Goal: Communication & Community: Answer question/provide support

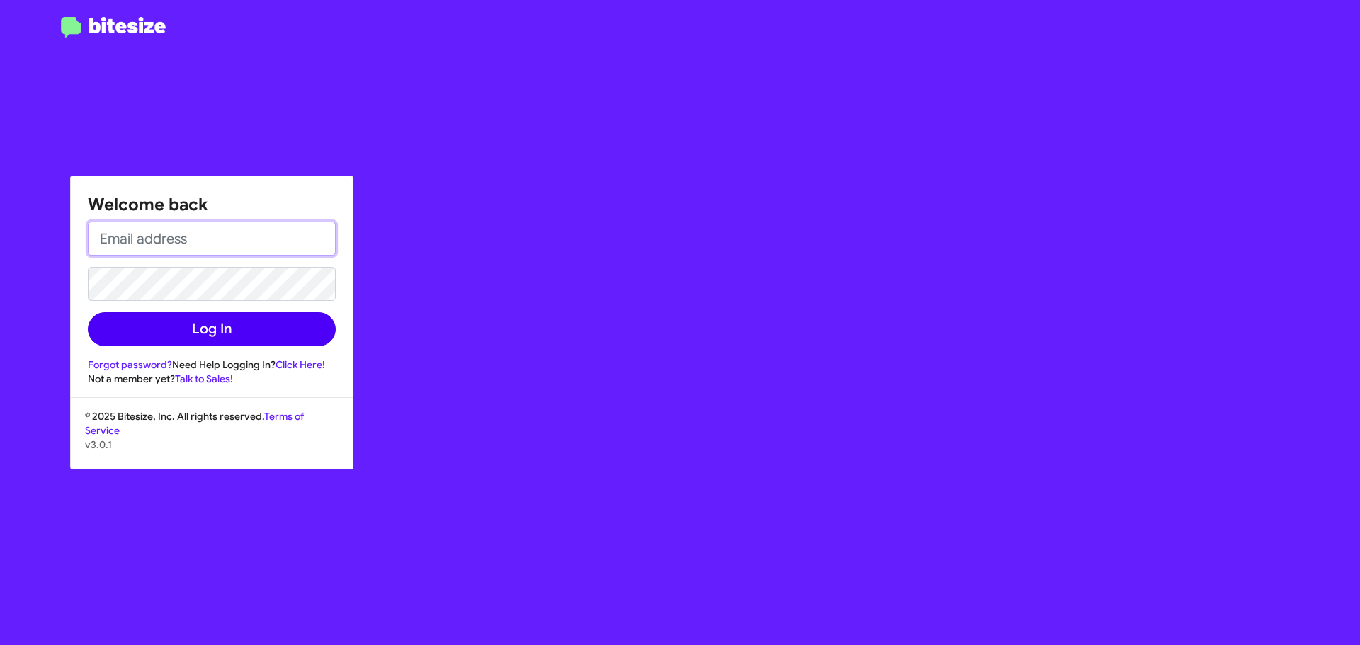
type input "[EMAIL_ADDRESS][DOMAIN_NAME]"
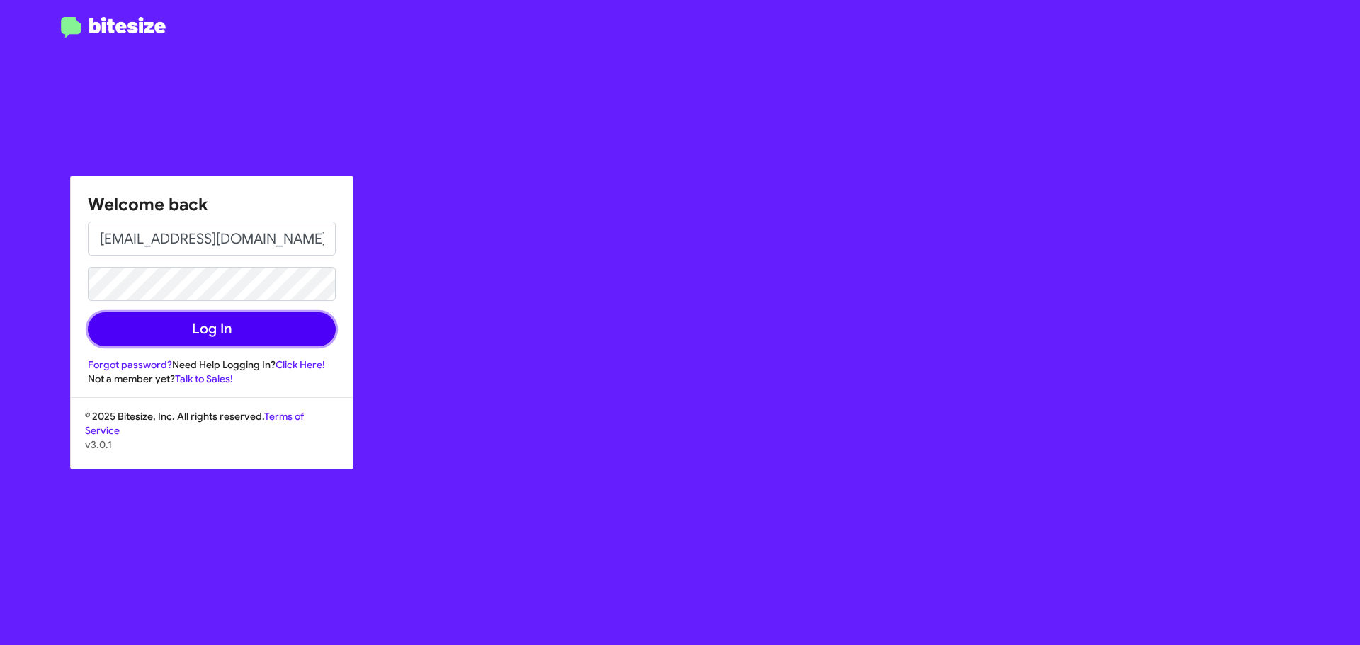
click at [210, 327] on button "Log In" at bounding box center [212, 329] width 248 height 34
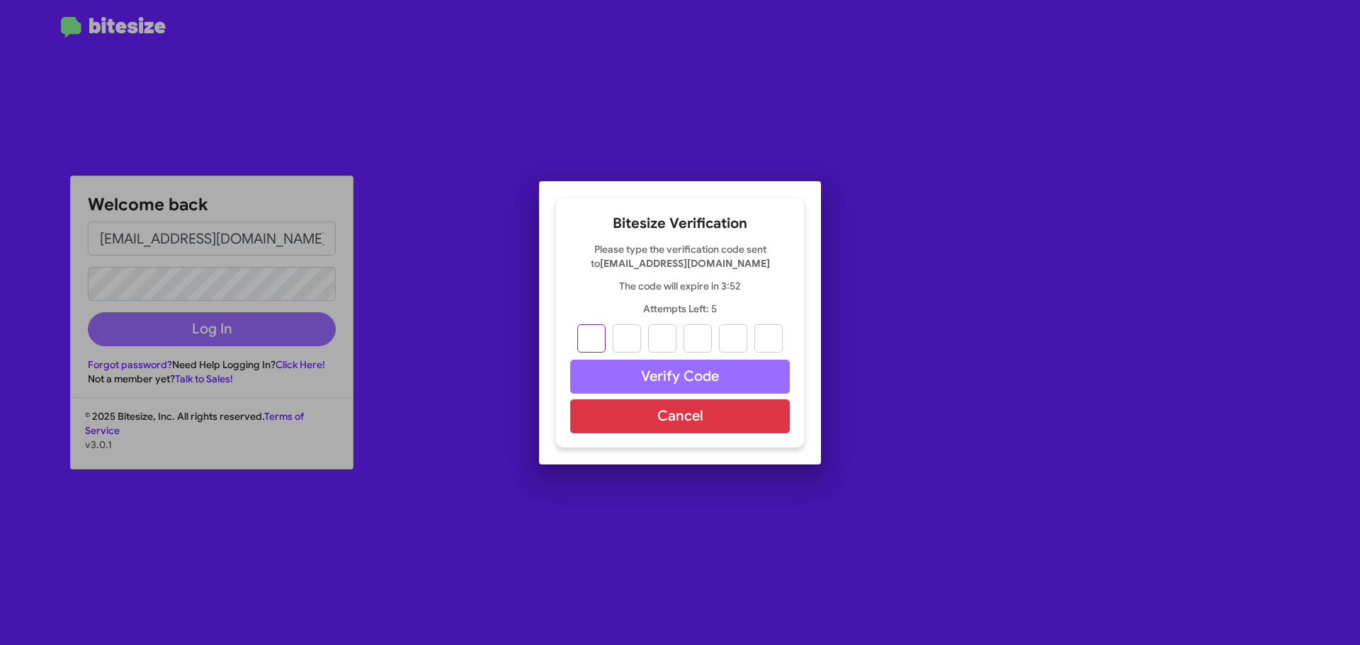
type input "2"
type input "9"
type input "5"
type input "7"
type input "1"
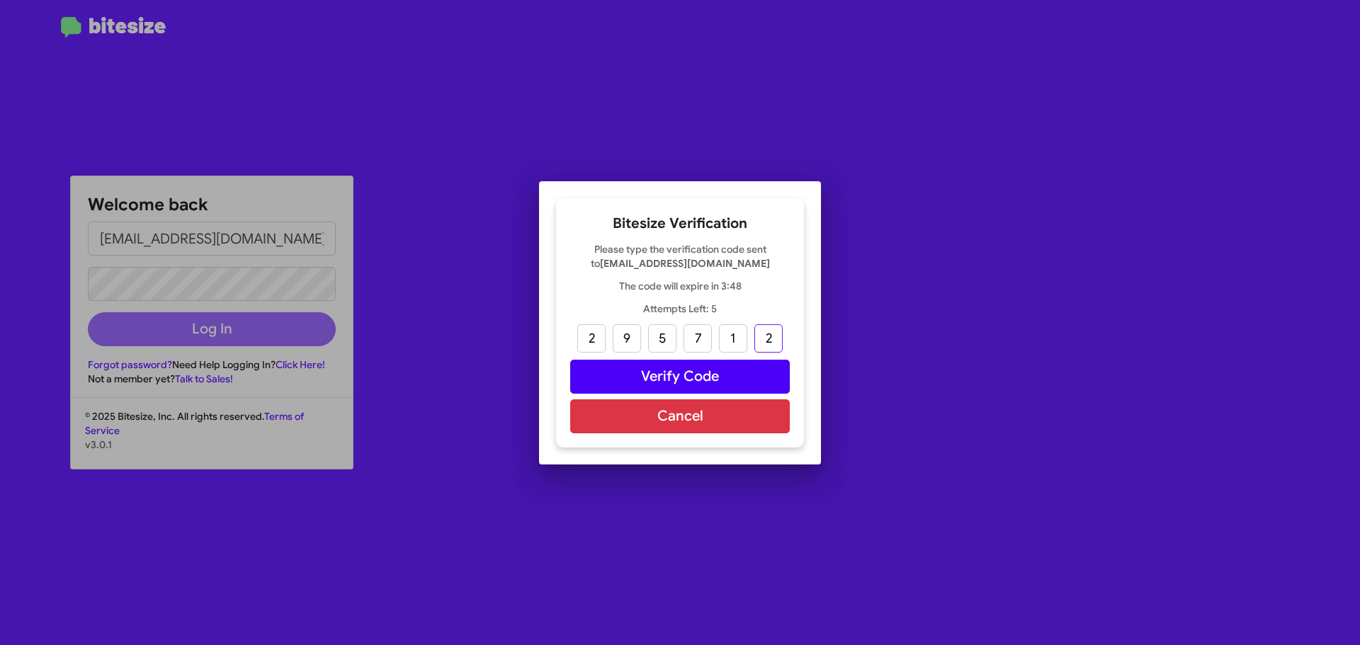
type input "2"
click at [690, 383] on button "Verify Code" at bounding box center [680, 377] width 220 height 34
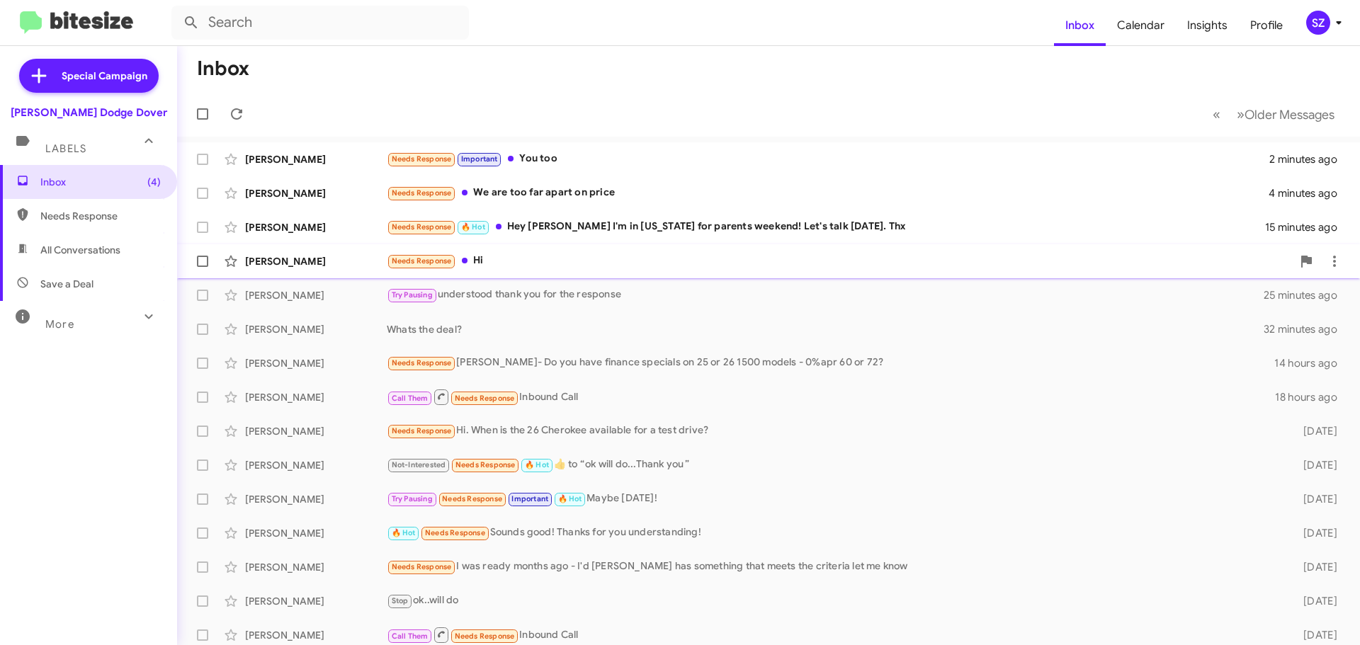
click at [356, 262] on div "[PERSON_NAME]" at bounding box center [316, 261] width 142 height 14
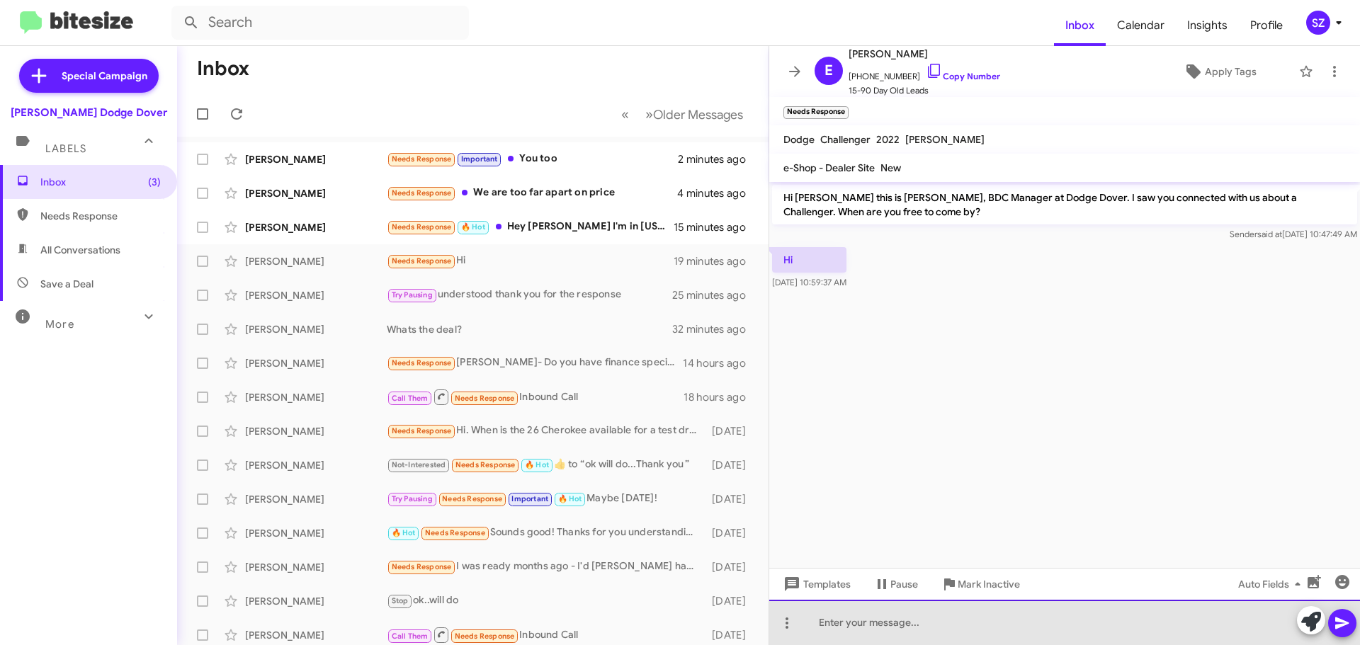
click at [810, 622] on div at bounding box center [1064, 622] width 591 height 45
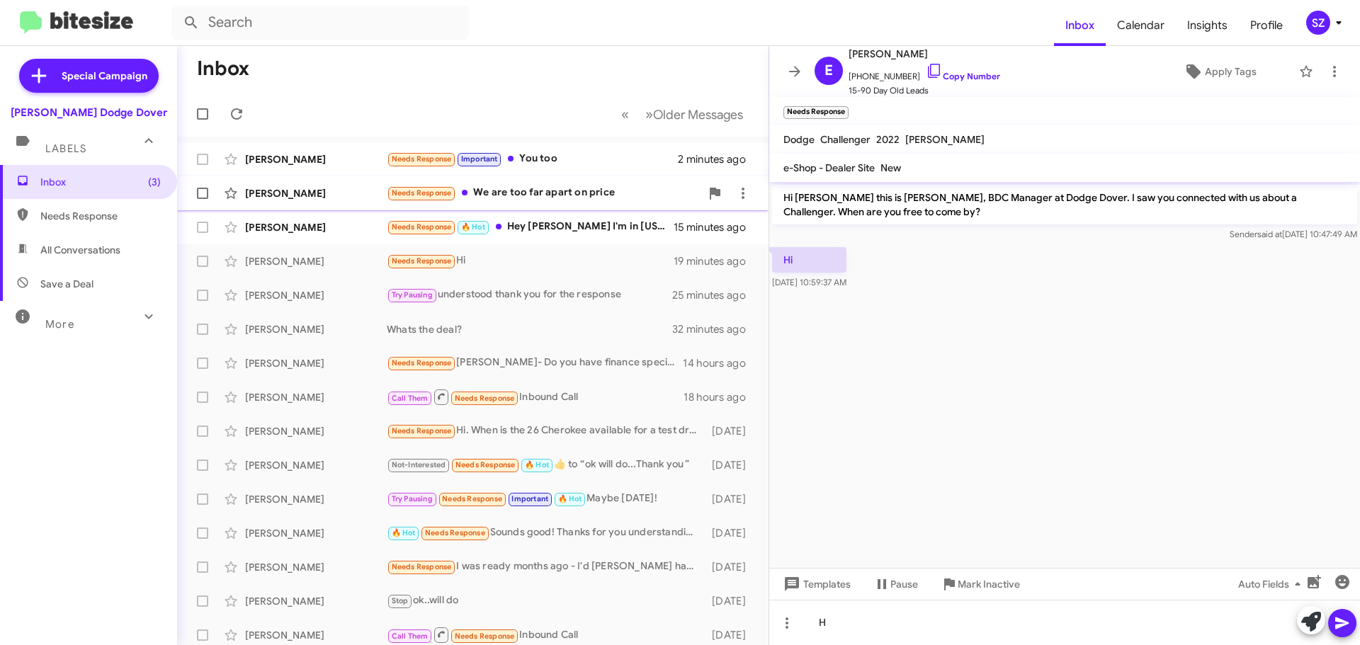
click at [345, 193] on div "[PERSON_NAME]" at bounding box center [316, 193] width 142 height 14
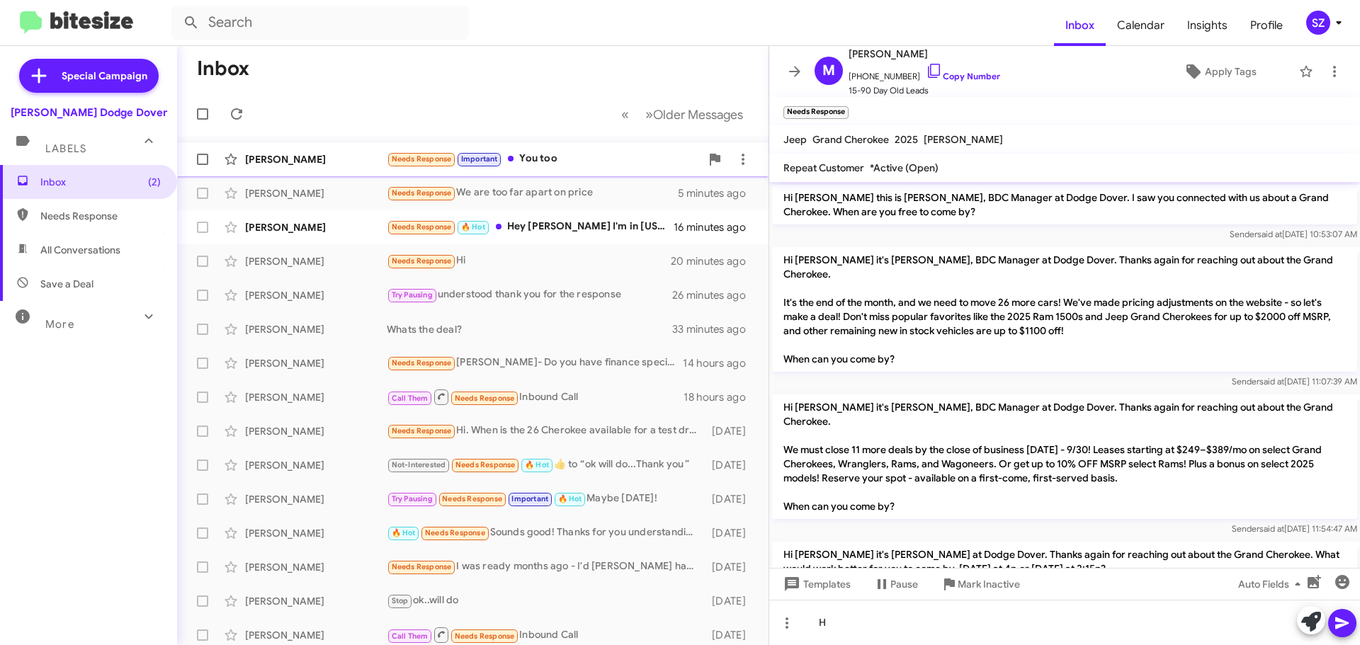
click at [335, 155] on div "[PERSON_NAME]" at bounding box center [316, 159] width 142 height 14
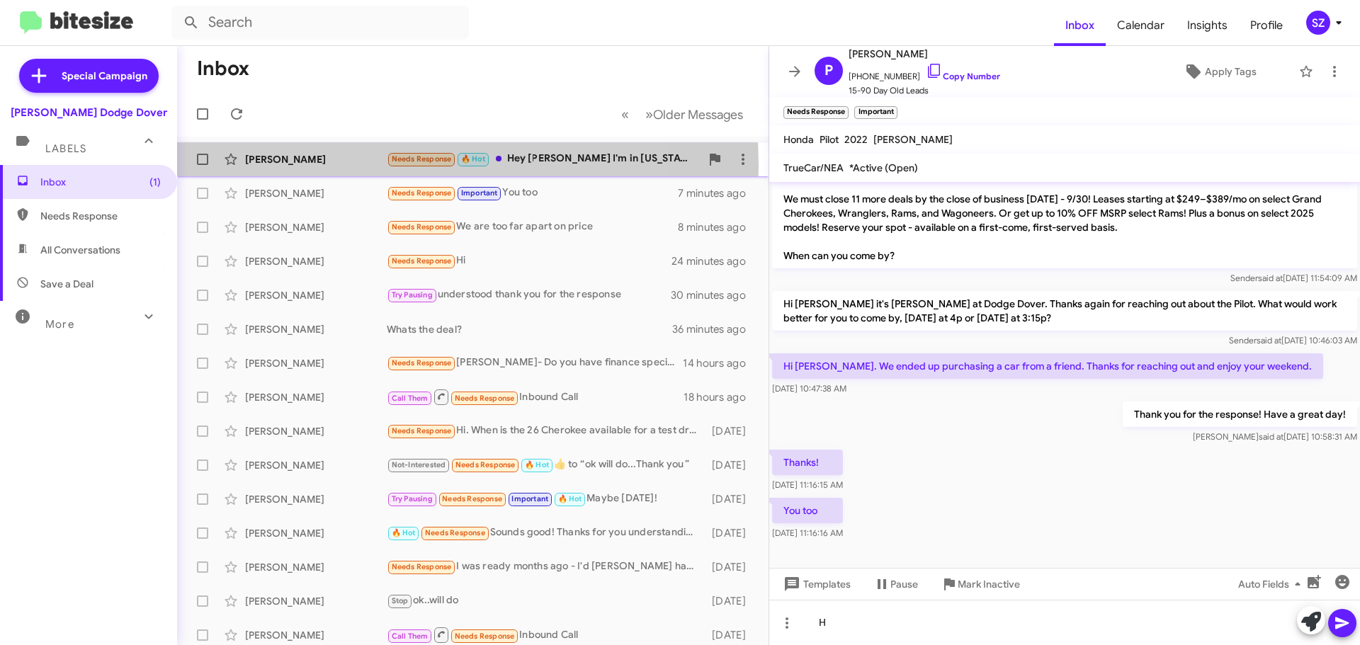
click at [353, 166] on div "[PERSON_NAME] Needs Response 🔥 Hot Hey [PERSON_NAME] I'm in [US_STATE] for pare…" at bounding box center [472, 159] width 569 height 28
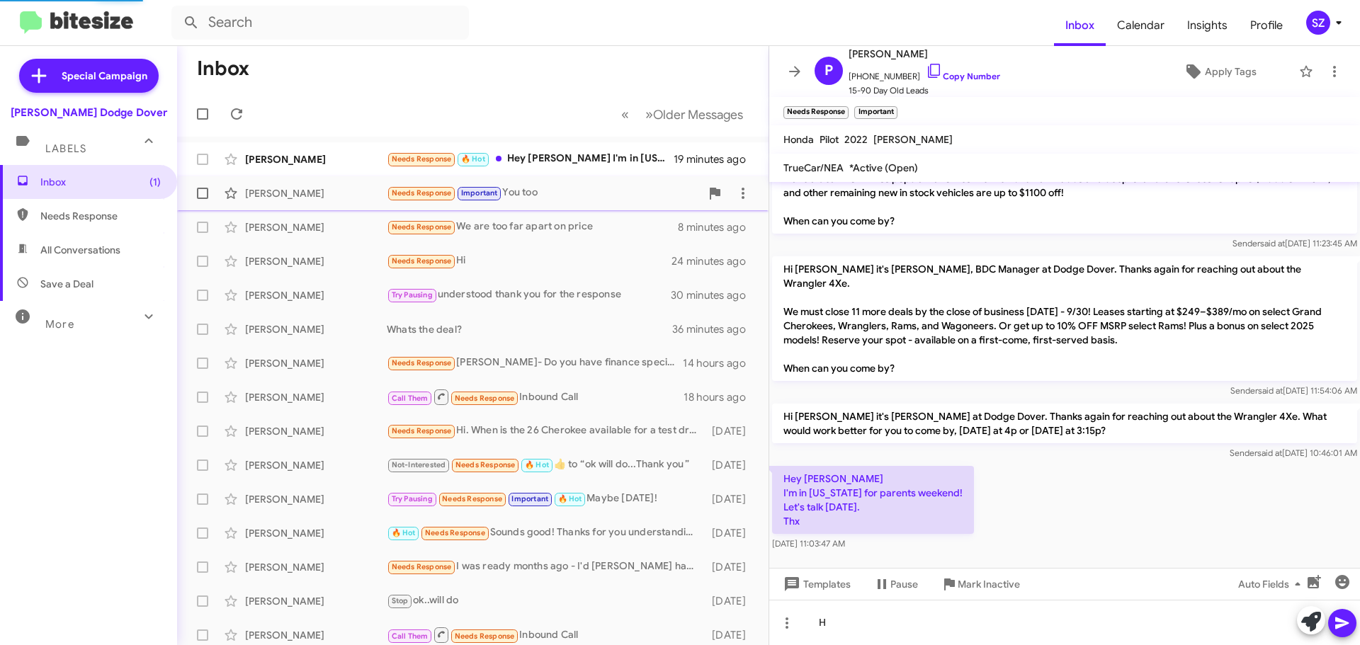
scroll to position [47, 0]
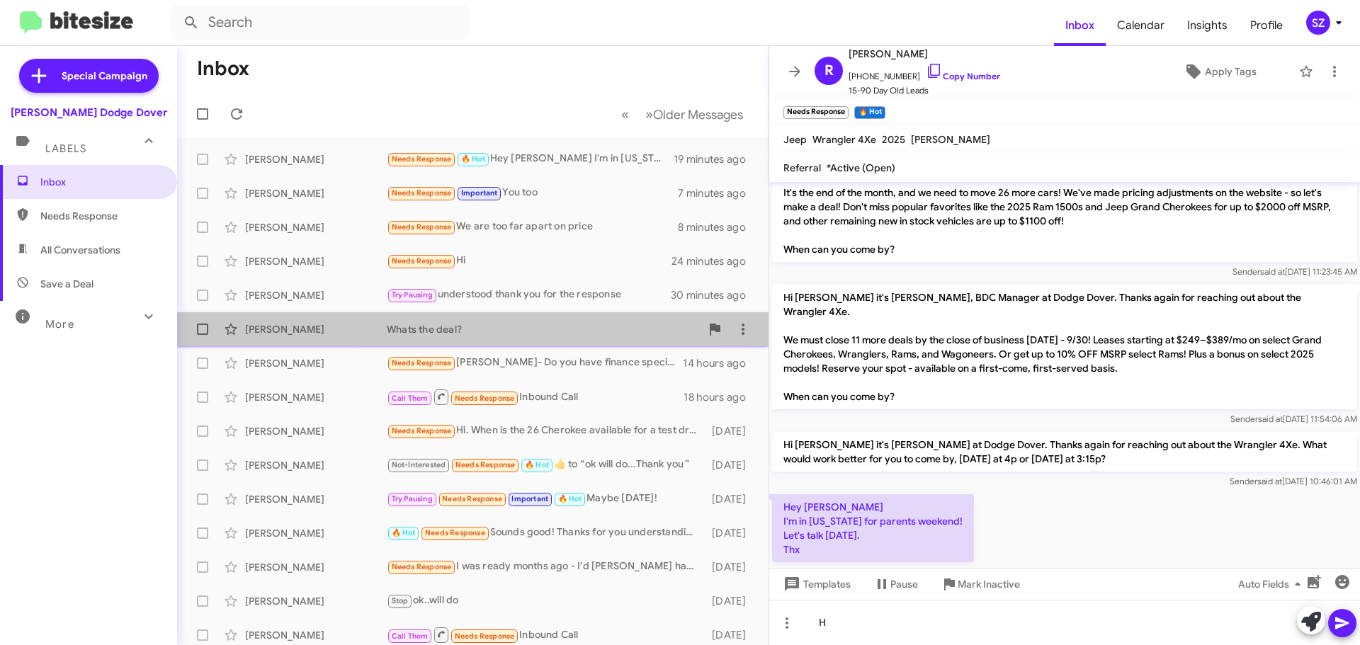
click at [552, 331] on div "Whats the deal?" at bounding box center [544, 329] width 314 height 14
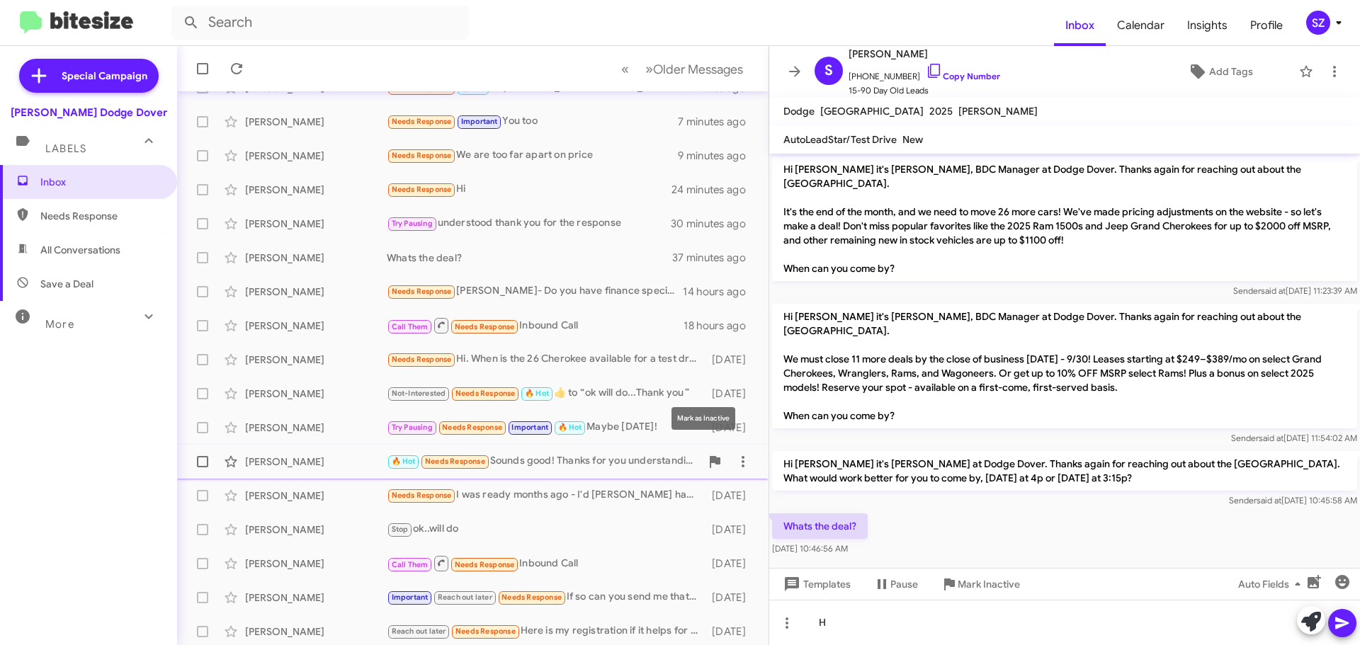
scroll to position [177, 0]
